Goal: Task Accomplishment & Management: Manage account settings

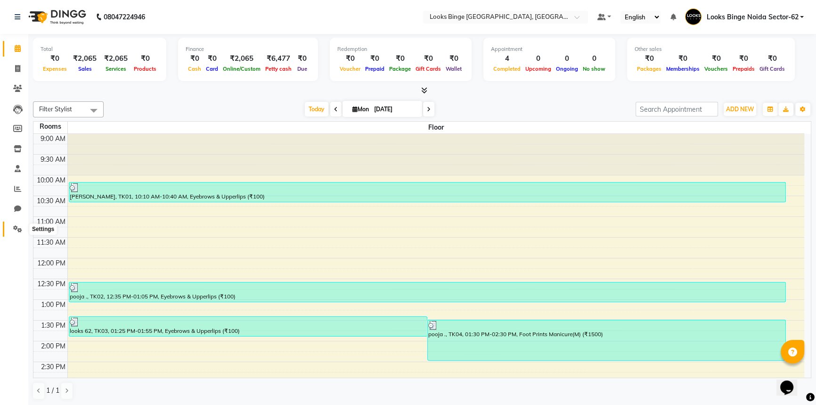
click at [17, 229] on icon at bounding box center [17, 228] width 9 height 7
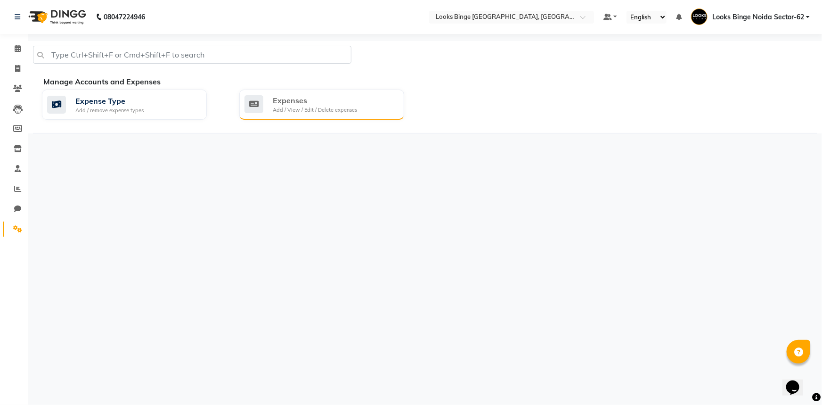
click at [311, 108] on div "Add / View / Edit / Delete expenses" at bounding box center [315, 110] width 84 height 8
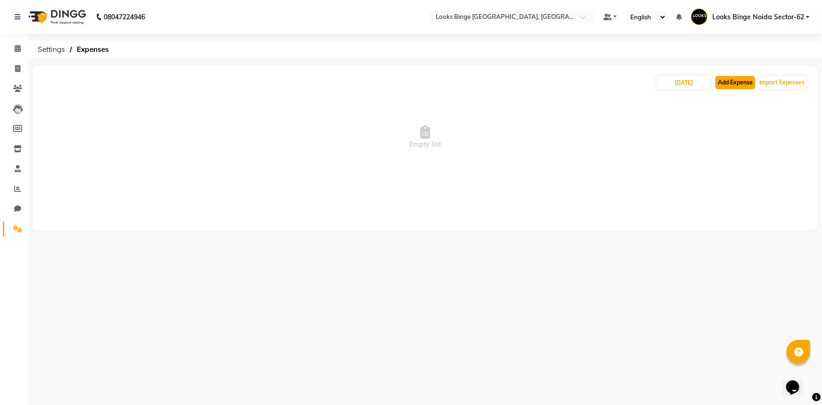
click at [746, 86] on button "Add Expense" at bounding box center [736, 82] width 40 height 13
select select "1"
select select "4305"
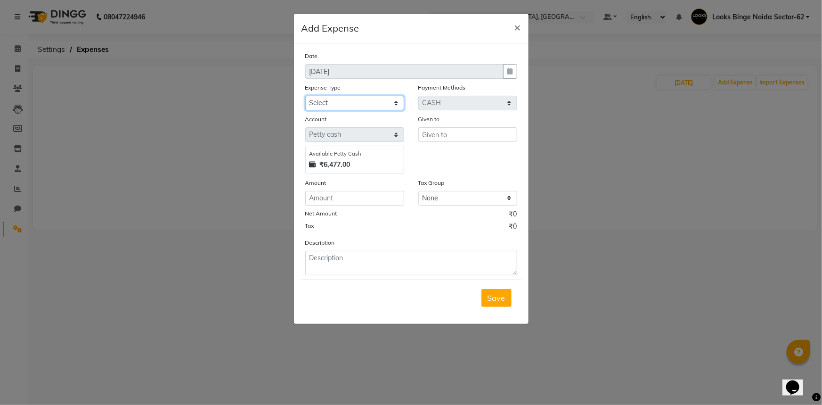
click at [341, 107] on select "Select Bank Deposit Blinkit Cash Handover CLIENT Client ordered food Client Ref…" at bounding box center [354, 103] width 99 height 15
select select "24076"
click at [305, 96] on select "Select Bank Deposit Blinkit Cash Handover CLIENT Client ordered food Client Ref…" at bounding box center [354, 103] width 99 height 15
click at [444, 138] on input "text" at bounding box center [468, 134] width 99 height 15
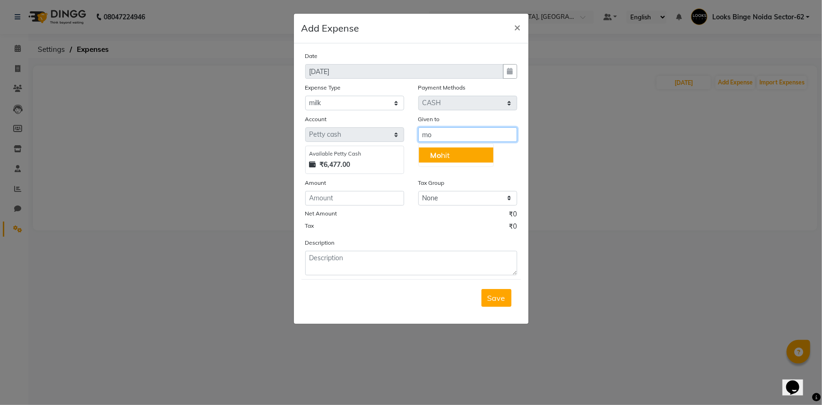
type input "m"
type input "salon"
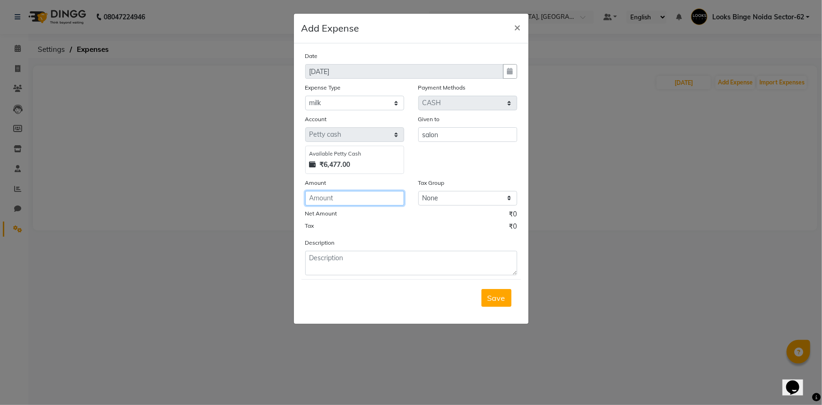
click at [351, 201] on input "number" at bounding box center [354, 198] width 99 height 15
type input "70"
click at [371, 269] on textarea at bounding box center [411, 263] width 212 height 25
type textarea "milk"
click at [490, 296] on span "Save" at bounding box center [497, 297] width 18 height 9
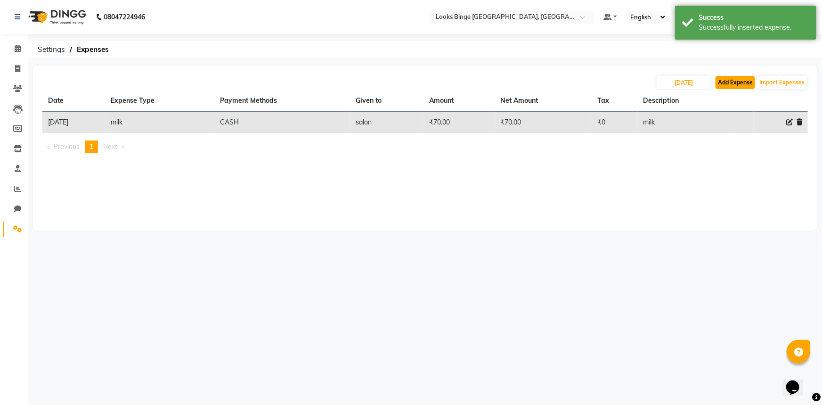
click at [735, 81] on button "Add Expense" at bounding box center [736, 82] width 40 height 13
select select "1"
select select "4305"
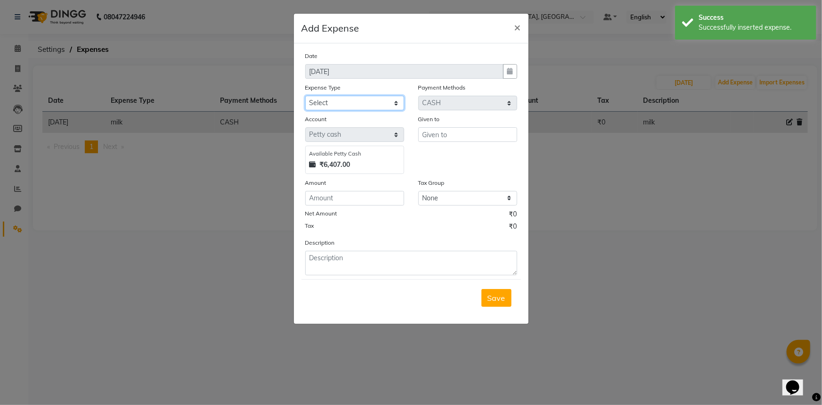
click at [324, 103] on select "Select Bank Deposit Blinkit Cash Handover CLIENT Client ordered food Client Ref…" at bounding box center [354, 103] width 99 height 15
select select "19731"
click at [305, 96] on select "Select Bank Deposit Blinkit Cash Handover CLIENT Client ordered food Client Ref…" at bounding box center [354, 103] width 99 height 15
click at [440, 132] on input "text" at bounding box center [468, 134] width 99 height 15
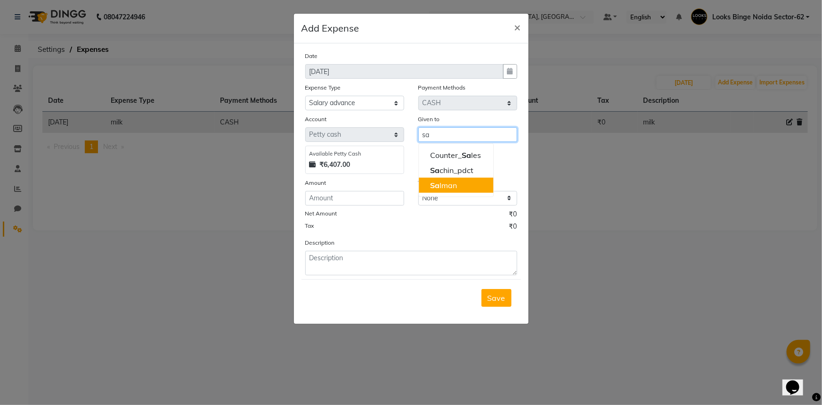
click at [450, 186] on ngb-highlight "Sa lman" at bounding box center [443, 185] width 27 height 9
type input "[PERSON_NAME]"
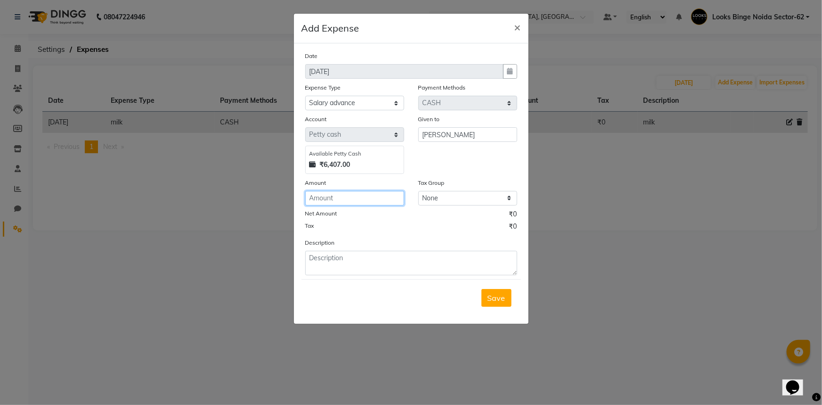
click at [379, 201] on input "number" at bounding box center [354, 198] width 99 height 15
type input "1000"
click at [353, 264] on textarea at bounding box center [411, 263] width 212 height 25
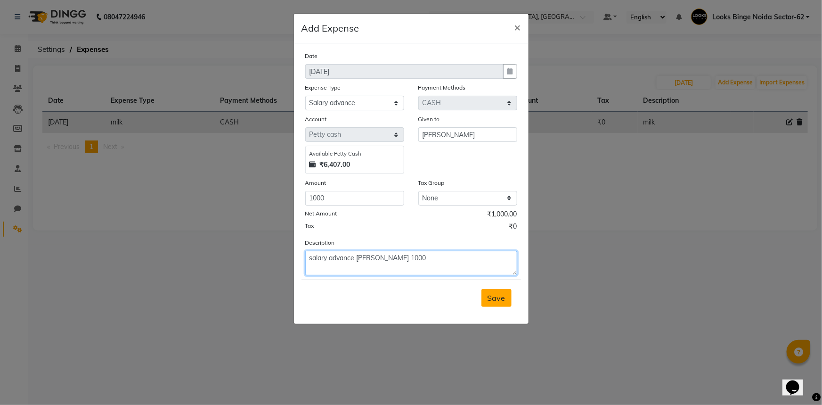
type textarea "salary advance [PERSON_NAME] 1000"
click at [498, 304] on button "Save" at bounding box center [497, 298] width 30 height 18
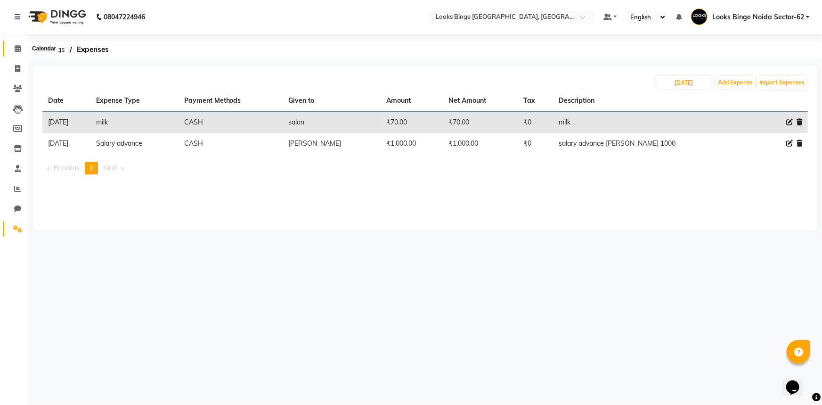
click at [16, 49] on icon at bounding box center [18, 48] width 6 height 7
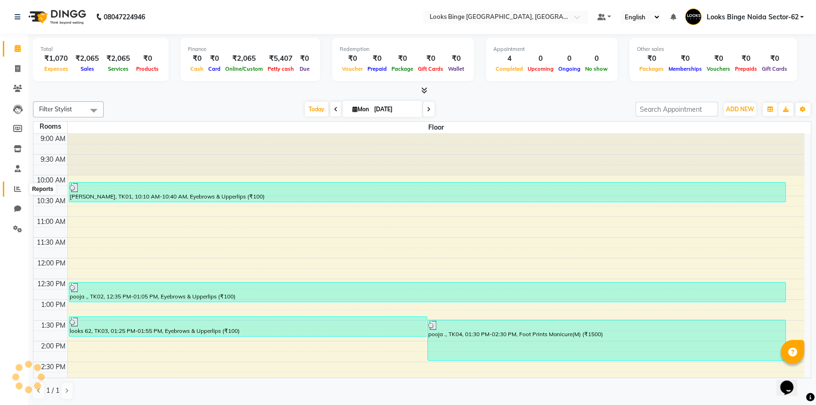
click at [18, 188] on icon at bounding box center [17, 188] width 7 height 7
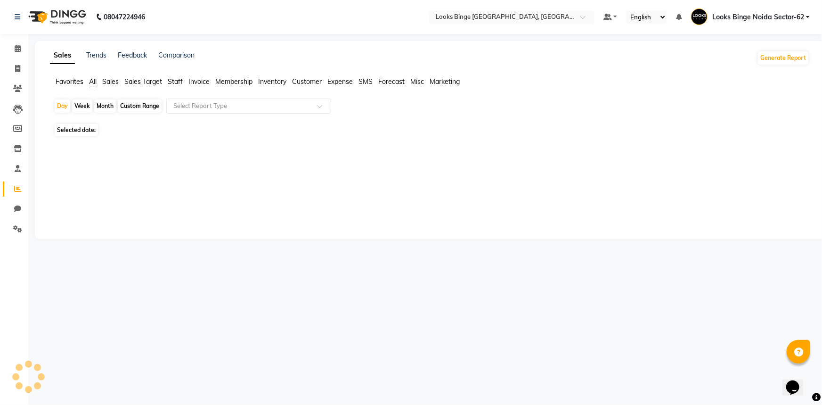
click at [351, 141] on div at bounding box center [428, 146] width 764 height 15
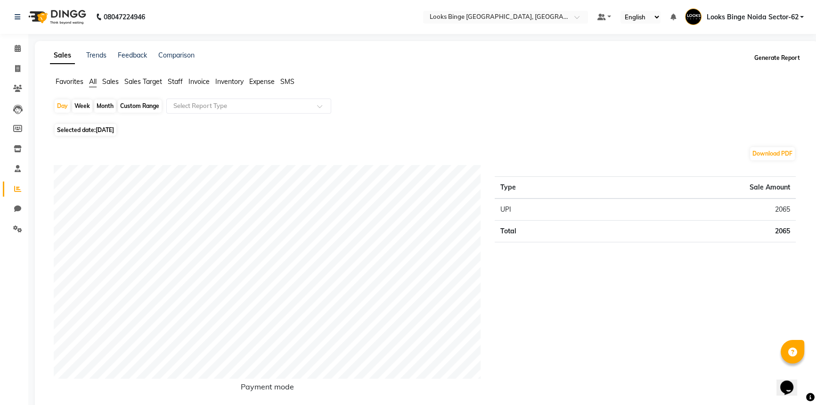
click at [768, 53] on button "Generate Report" at bounding box center [777, 57] width 50 height 13
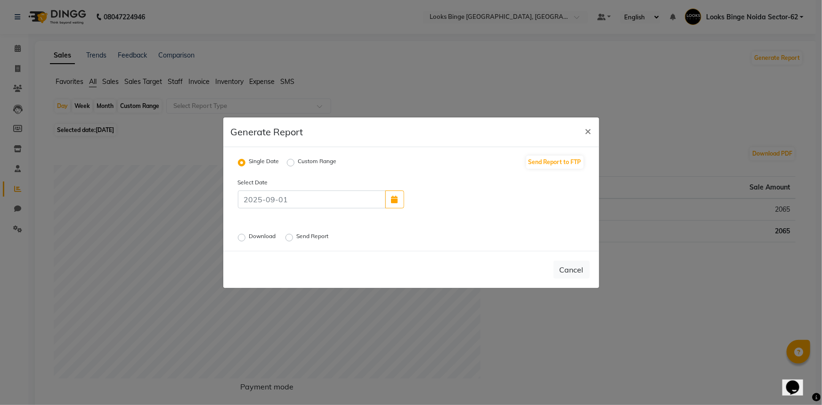
click at [249, 235] on label "Download" at bounding box center [263, 237] width 29 height 11
click at [241, 235] on input "Download" at bounding box center [243, 237] width 7 height 7
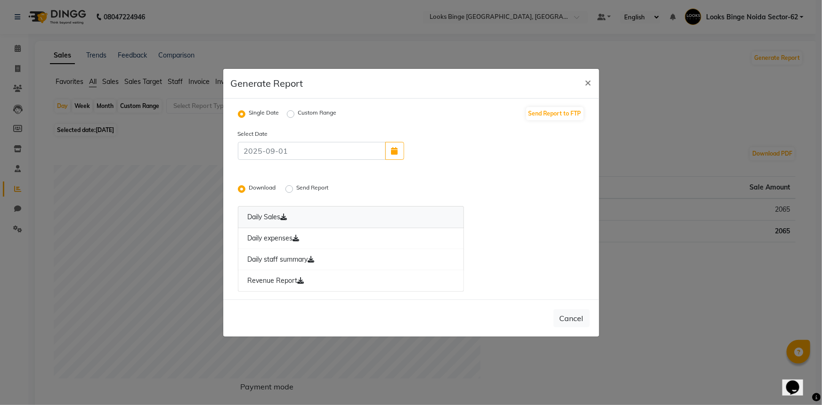
click at [285, 215] on icon at bounding box center [284, 217] width 7 height 7
click at [300, 240] on icon at bounding box center [296, 238] width 7 height 7
click at [313, 257] on icon at bounding box center [311, 259] width 7 height 7
click at [297, 278] on link "Revenue Report" at bounding box center [351, 281] width 227 height 22
click at [585, 82] on span "×" at bounding box center [588, 82] width 7 height 14
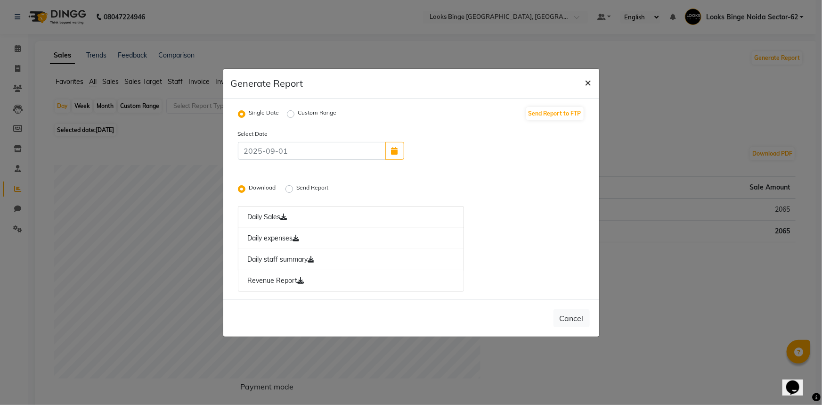
radio input "false"
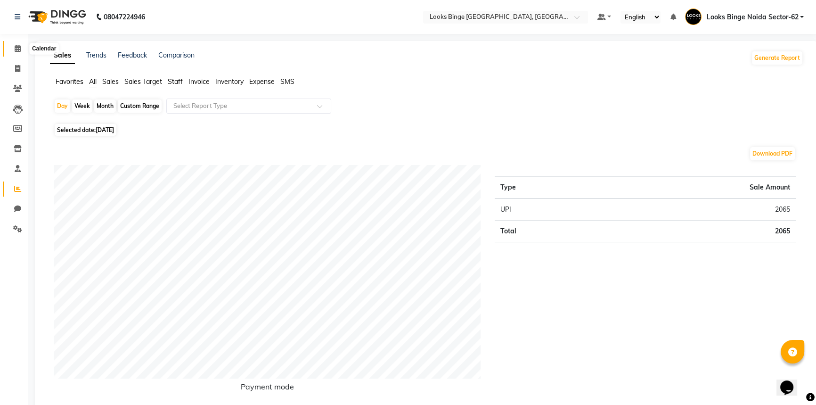
click at [15, 51] on icon at bounding box center [18, 48] width 6 height 7
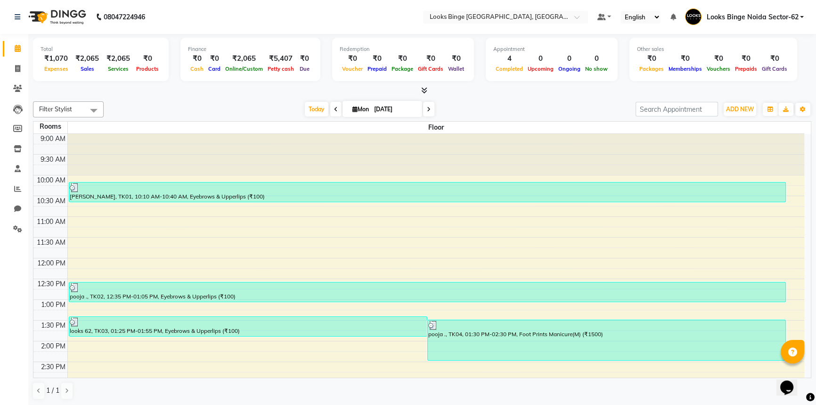
click at [140, 92] on div at bounding box center [422, 91] width 779 height 10
click at [18, 229] on icon at bounding box center [17, 228] width 9 height 7
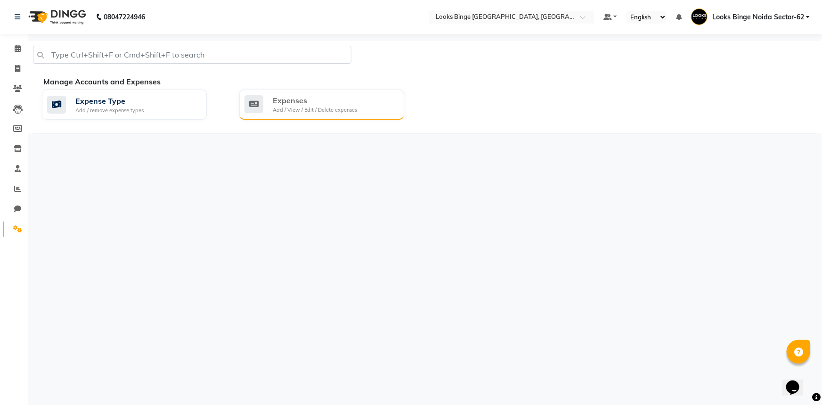
click at [349, 108] on div "Add / View / Edit / Delete expenses" at bounding box center [315, 110] width 84 height 8
